Goal: Information Seeking & Learning: Learn about a topic

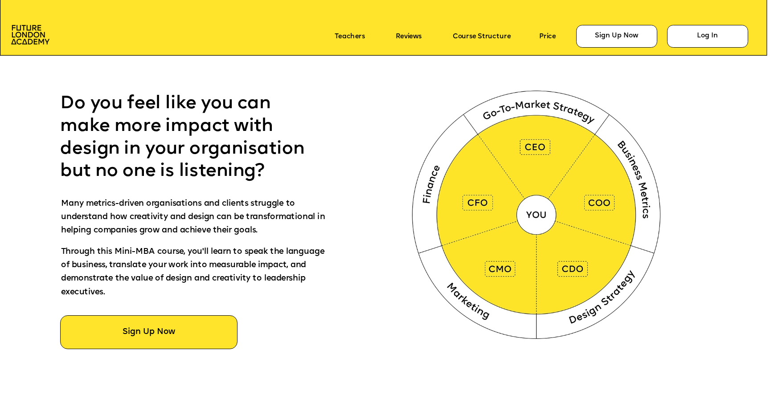
scroll to position [495, 0]
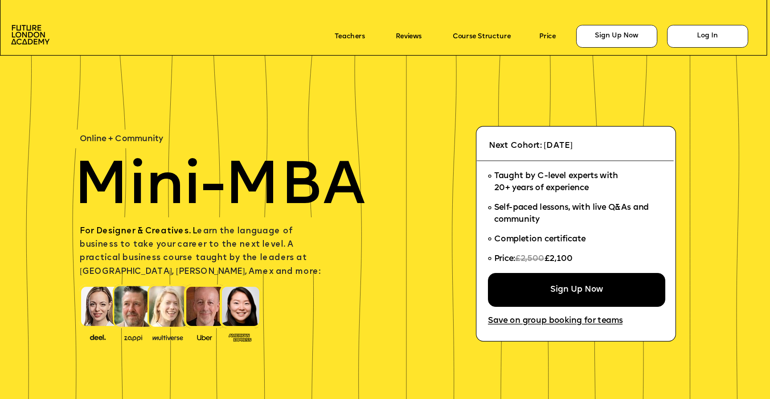
scroll to position [1136, 0]
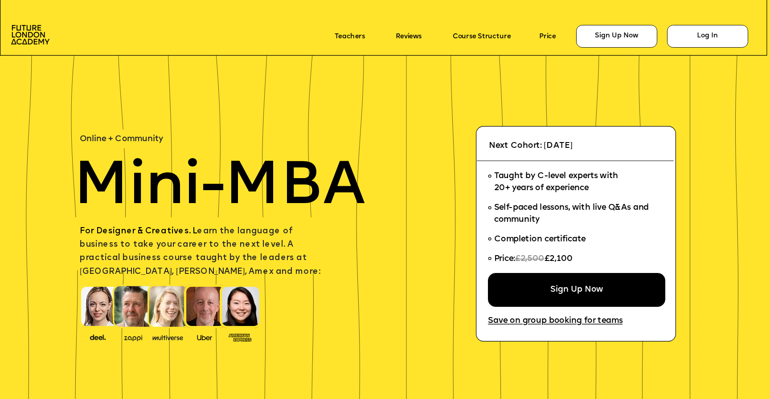
scroll to position [1136, 0]
